Goal: Information Seeking & Learning: Find specific fact

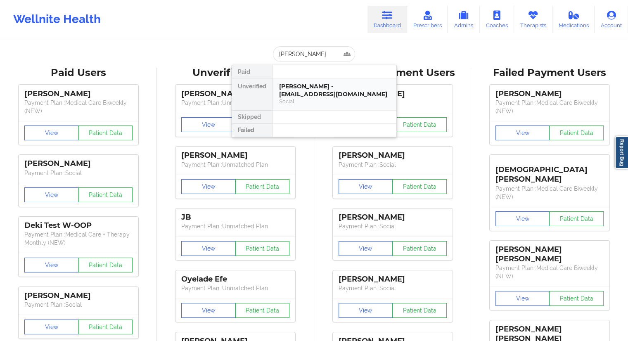
click at [291, 93] on div "[PERSON_NAME] - [EMAIL_ADDRESS][DOMAIN_NAME]" at bounding box center [334, 90] width 111 height 15
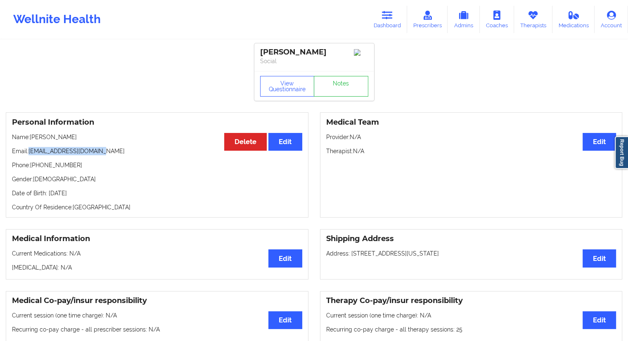
drag, startPoint x: 106, startPoint y: 157, endPoint x: 31, endPoint y: 152, distance: 75.4
click at [31, 152] on p "Email: [EMAIL_ADDRESS][DOMAIN_NAME]" at bounding box center [157, 151] width 290 height 8
drag, startPoint x: 71, startPoint y: 141, endPoint x: 30, endPoint y: 141, distance: 40.9
click at [30, 141] on p "Name: [PERSON_NAME]" at bounding box center [157, 137] width 290 height 8
copy p "[PERSON_NAME]"
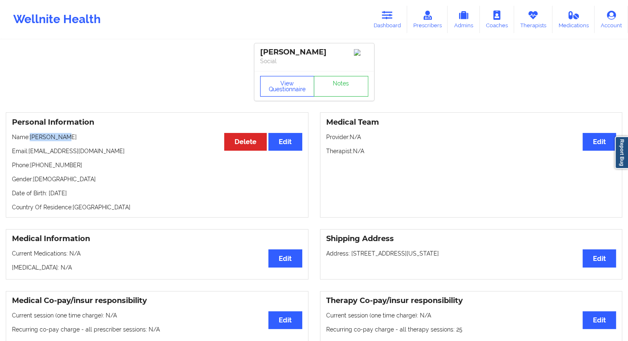
click at [278, 86] on button "View Questionnaire" at bounding box center [287, 86] width 55 height 21
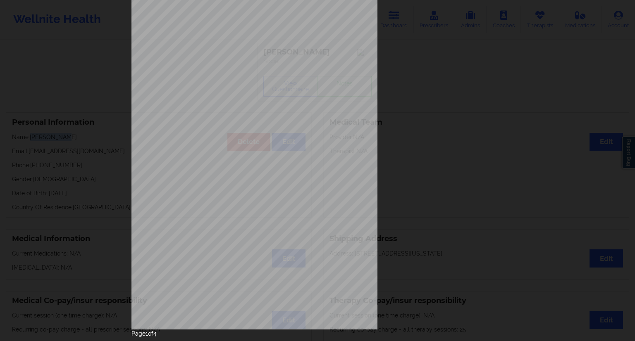
scroll to position [53, 0]
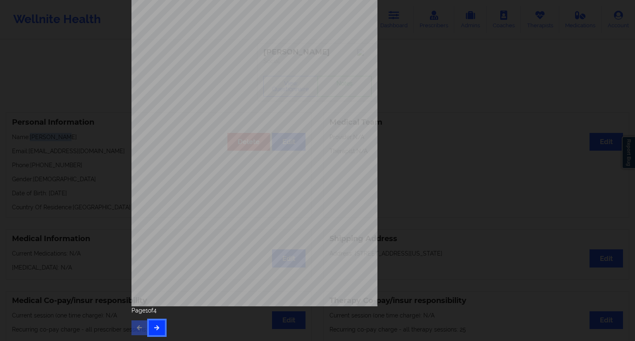
click at [159, 327] on button "button" at bounding box center [157, 328] width 16 height 15
click at [152, 334] on button "button" at bounding box center [157, 328] width 16 height 15
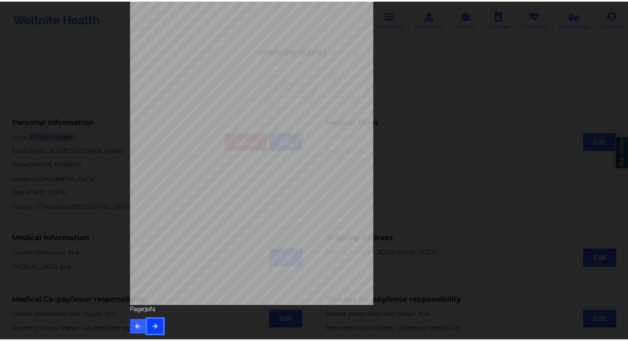
scroll to position [0, 0]
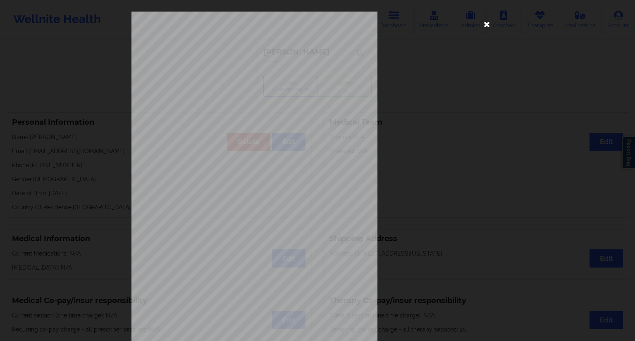
click at [488, 24] on icon at bounding box center [486, 23] width 13 height 13
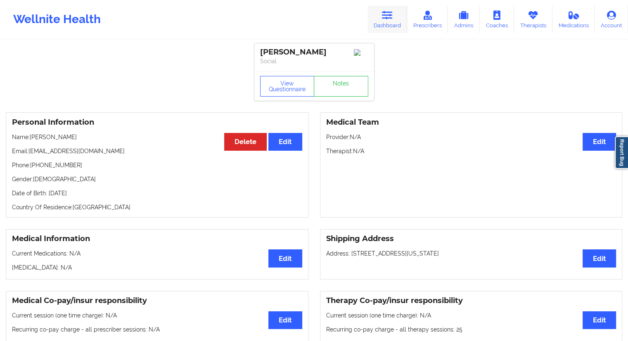
click at [390, 27] on link "Dashboard" at bounding box center [388, 19] width 40 height 27
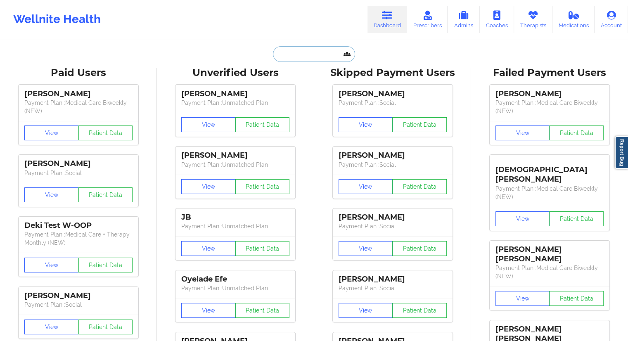
click at [288, 50] on input "text" at bounding box center [314, 54] width 82 height 16
paste input "[PERSON_NAME]"
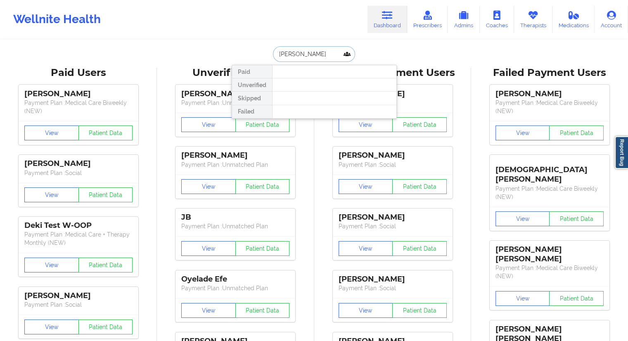
click at [293, 55] on input "[PERSON_NAME]" at bounding box center [314, 54] width 82 height 16
click at [307, 54] on input "Seplveda" at bounding box center [314, 54] width 82 height 16
drag, startPoint x: 317, startPoint y: 54, endPoint x: 255, endPoint y: 52, distance: 62.0
click at [255, 52] on div "Seplveda Paid Unverified Skipped Failed" at bounding box center [314, 54] width 165 height 16
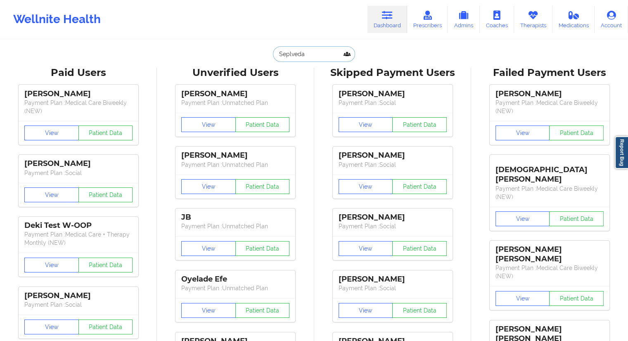
paste input "[EMAIL_ADDRESS][DOMAIN_NAME]"
type input "[EMAIL_ADDRESS][DOMAIN_NAME]"
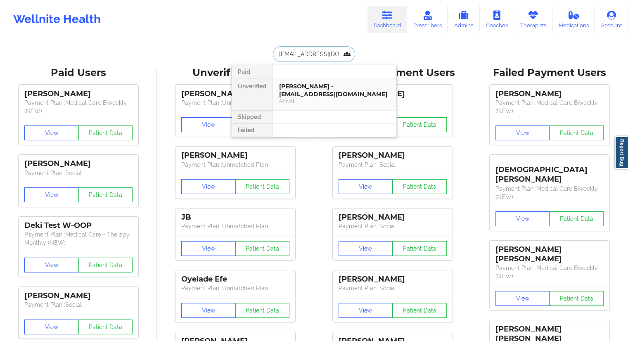
click at [306, 85] on div "[PERSON_NAME] - [EMAIL_ADDRESS][DOMAIN_NAME]" at bounding box center [334, 90] width 111 height 15
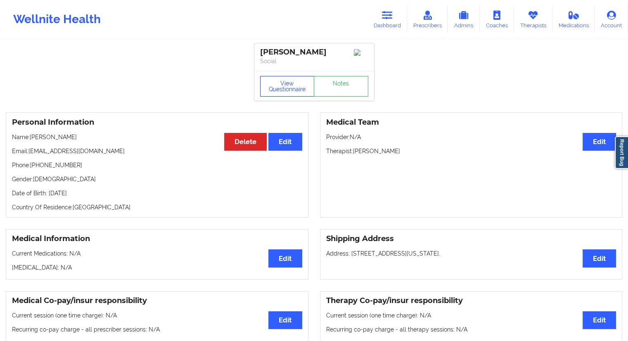
click at [299, 90] on button "View Questionnaire" at bounding box center [287, 86] width 55 height 21
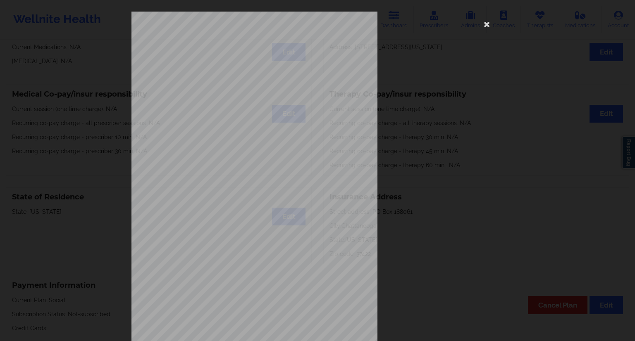
scroll to position [53, 0]
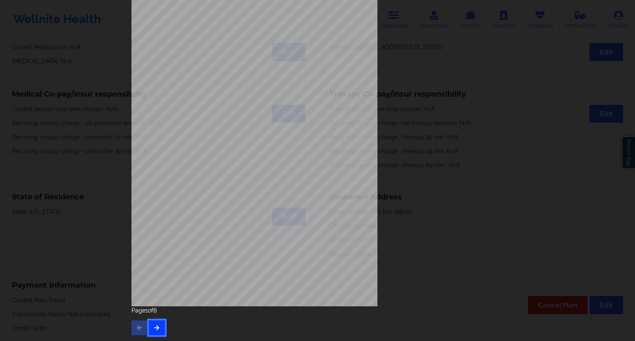
click at [152, 331] on button "button" at bounding box center [157, 328] width 16 height 15
click at [160, 326] on button "button" at bounding box center [157, 328] width 16 height 15
click at [162, 323] on button "button" at bounding box center [157, 328] width 16 height 15
click at [159, 330] on button "button" at bounding box center [157, 328] width 16 height 15
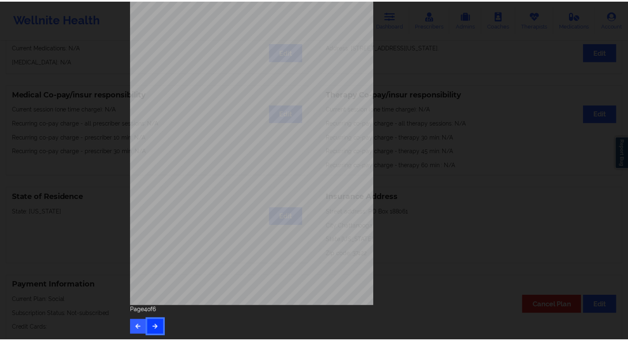
scroll to position [0, 0]
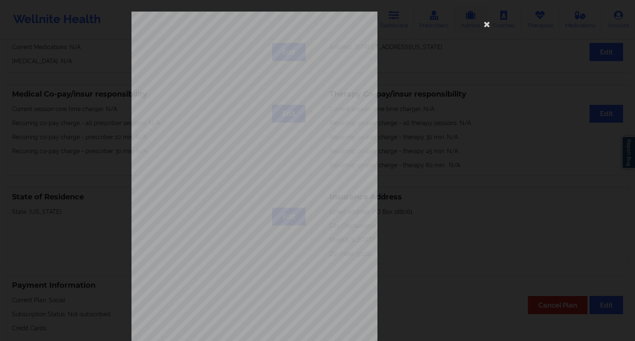
drag, startPoint x: 486, startPoint y: 21, endPoint x: 479, endPoint y: 29, distance: 9.7
click at [485, 24] on icon at bounding box center [486, 23] width 13 height 13
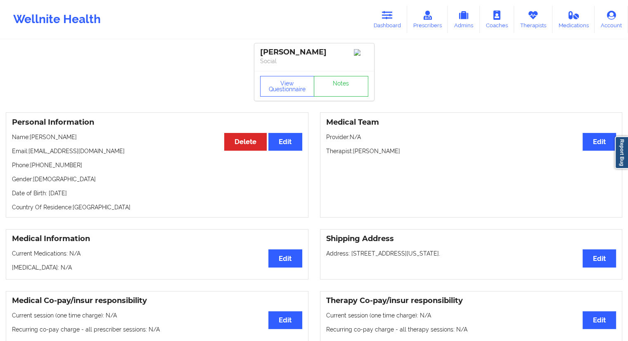
drag, startPoint x: 89, startPoint y: 138, endPoint x: 31, endPoint y: 136, distance: 58.7
click at [31, 136] on p "Name: [PERSON_NAME]" at bounding box center [157, 137] width 290 height 8
copy p "[PERSON_NAME]"
drag, startPoint x: 112, startPoint y: 196, endPoint x: 99, endPoint y: 196, distance: 12.8
click at [99, 196] on p "Date of Birth: [DEMOGRAPHIC_DATA]" at bounding box center [157, 193] width 290 height 8
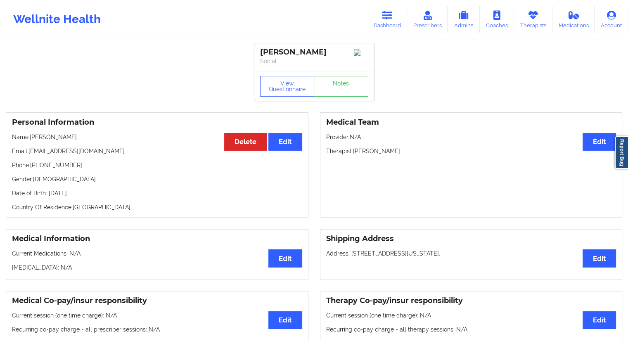
copy p "1989"
drag, startPoint x: 88, startPoint y: 140, endPoint x: 30, endPoint y: 136, distance: 57.9
click at [30, 136] on p "Name: [PERSON_NAME]" at bounding box center [157, 137] width 290 height 8
copy p "[PERSON_NAME]"
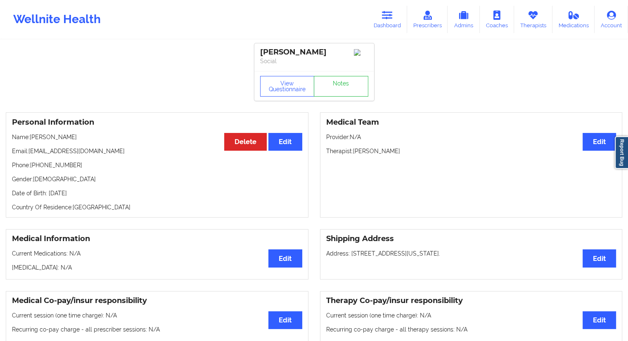
copy p "[PERSON_NAME]"
click at [384, 32] on link "Dashboard" at bounding box center [388, 19] width 40 height 27
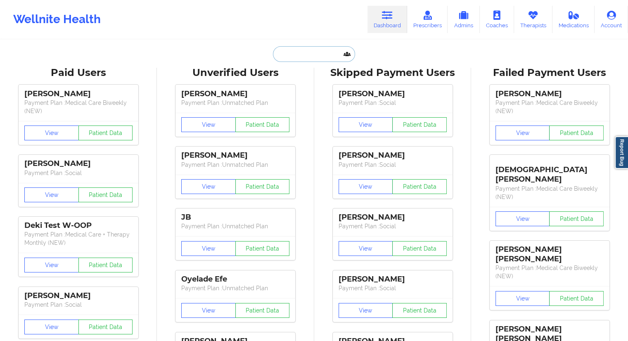
click at [309, 50] on input "text" at bounding box center [314, 54] width 82 height 16
paste input "KRIVAYA MASHA"
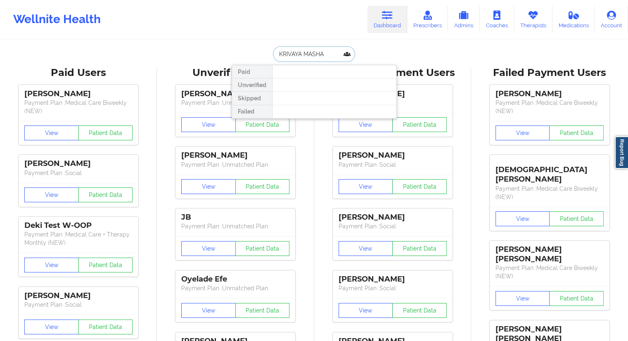
click at [301, 55] on input "KRIVAYA MASHA" at bounding box center [314, 54] width 82 height 16
type input "MASHA"
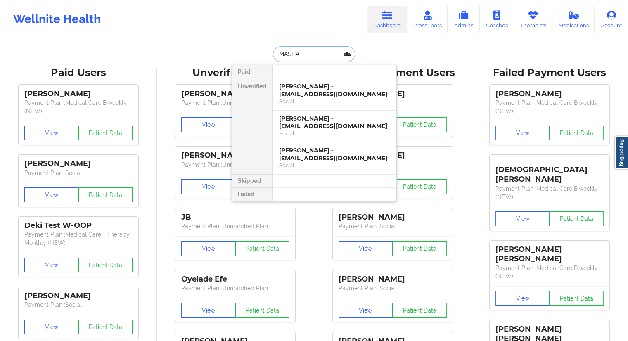
click at [302, 55] on input "MASHA" at bounding box center [314, 54] width 82 height 16
click at [301, 121] on div "[PERSON_NAME] - [EMAIL_ADDRESS][DOMAIN_NAME]" at bounding box center [334, 122] width 111 height 15
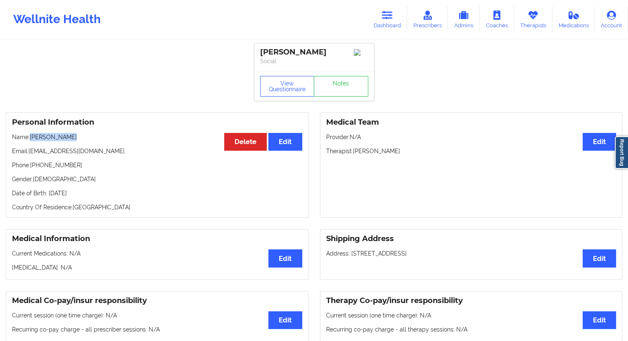
drag, startPoint x: 78, startPoint y: 139, endPoint x: 32, endPoint y: 138, distance: 45.9
click at [32, 138] on p "Name: [PERSON_NAME]" at bounding box center [157, 137] width 290 height 8
copy p "[PERSON_NAME]"
click at [407, 23] on link "Dashboard" at bounding box center [388, 19] width 40 height 27
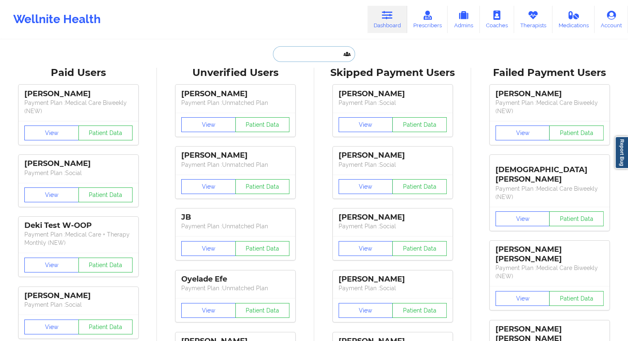
click at [311, 48] on input "text" at bounding box center [314, 54] width 82 height 16
paste input "[EMAIL_ADDRESS][DOMAIN_NAME]"
type input "[EMAIL_ADDRESS][DOMAIN_NAME]"
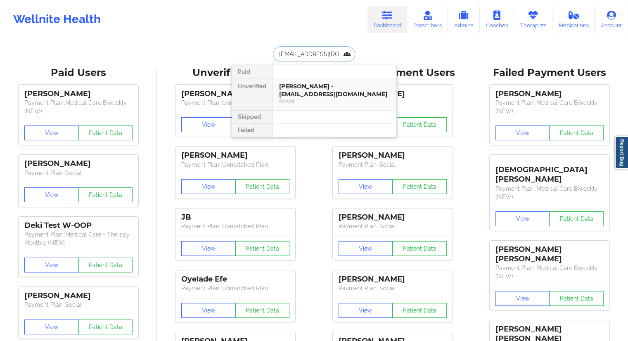
click at [314, 93] on div "[PERSON_NAME] - [EMAIL_ADDRESS][DOMAIN_NAME]" at bounding box center [334, 90] width 111 height 15
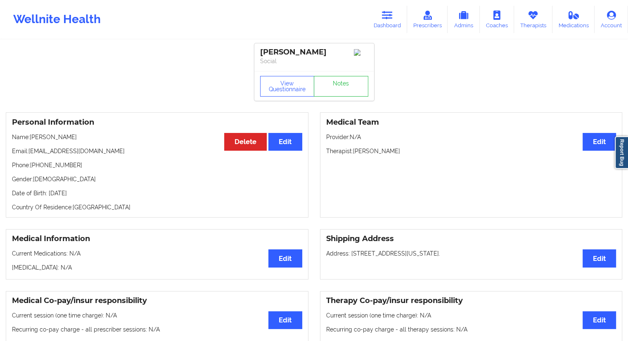
drag, startPoint x: 81, startPoint y: 139, endPoint x: 32, endPoint y: 142, distance: 48.8
click at [32, 141] on p "Name: [PERSON_NAME]" at bounding box center [157, 137] width 290 height 8
copy p "[PERSON_NAME]"
drag, startPoint x: 96, startPoint y: 155, endPoint x: 30, endPoint y: 154, distance: 66.5
click at [30, 154] on p "Email: [EMAIL_ADDRESS][DOMAIN_NAME]" at bounding box center [157, 151] width 290 height 8
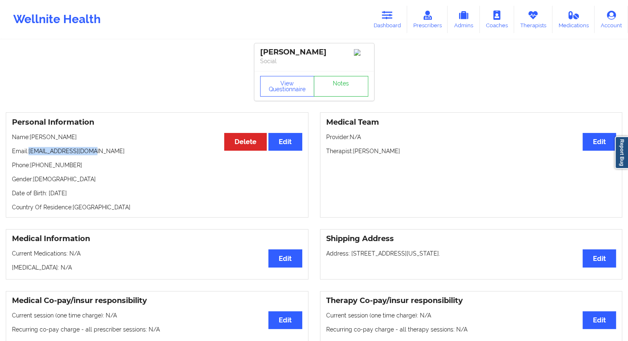
copy p "[EMAIL_ADDRESS][DOMAIN_NAME]"
drag, startPoint x: 99, startPoint y: 166, endPoint x: 37, endPoint y: 164, distance: 62.0
click at [37, 164] on p "Phone: [PHONE_NUMBER]" at bounding box center [157, 165] width 290 height 8
copy p "[PHONE_NUMBER]"
drag, startPoint x: 47, startPoint y: 139, endPoint x: 32, endPoint y: 138, distance: 14.9
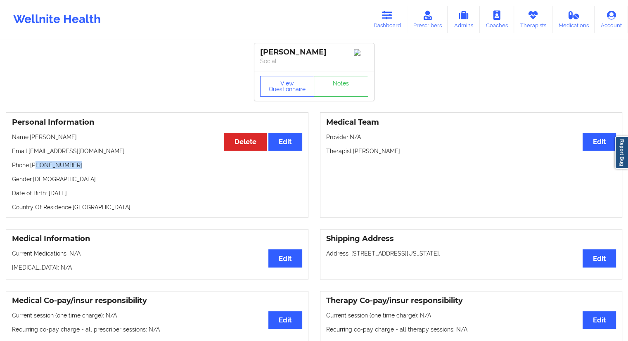
click at [32, 138] on p "Name: [PERSON_NAME]" at bounding box center [157, 137] width 290 height 8
click at [291, 89] on button "View Questionnaire" at bounding box center [287, 86] width 55 height 21
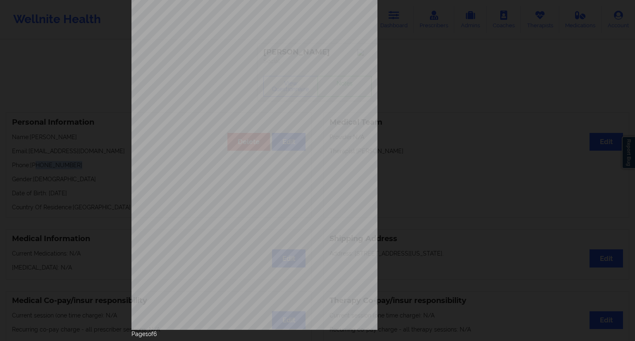
scroll to position [53, 0]
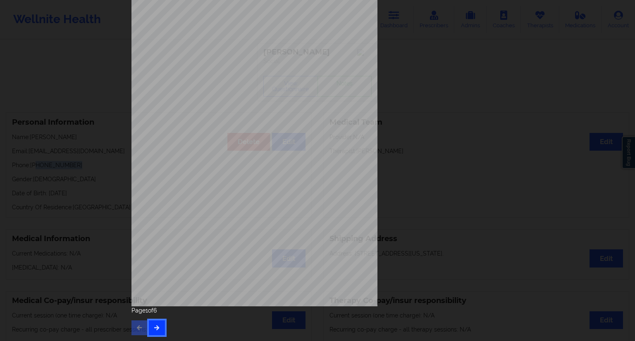
click at [160, 335] on button "button" at bounding box center [157, 328] width 16 height 15
click at [158, 322] on button "button" at bounding box center [157, 328] width 16 height 15
click at [156, 324] on button "button" at bounding box center [157, 328] width 16 height 15
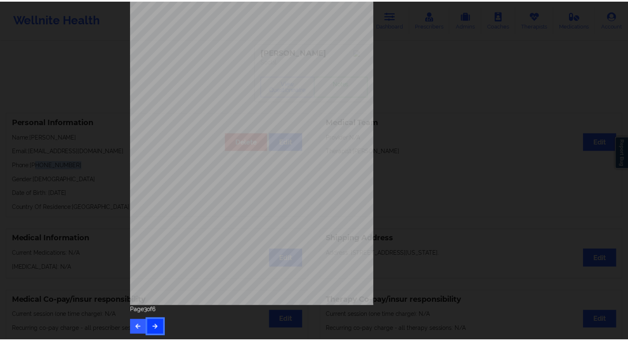
scroll to position [0, 0]
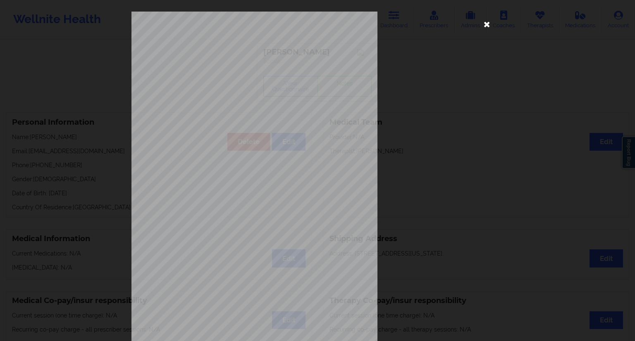
click at [483, 24] on icon at bounding box center [486, 23] width 13 height 13
